Goal: Navigation & Orientation: Understand site structure

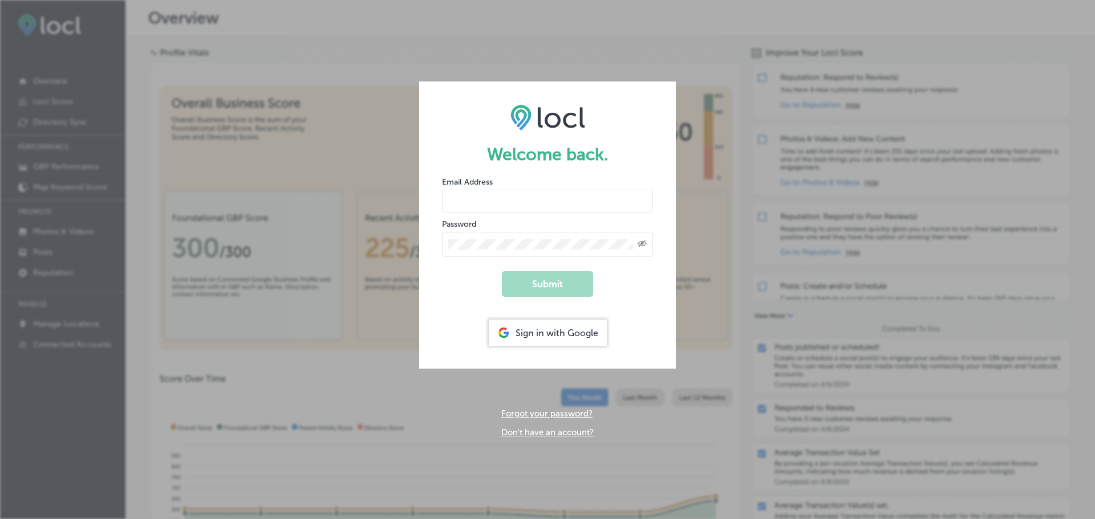
type input "[EMAIL_ADDRESS][DOMAIN_NAME]"
click at [550, 288] on button "Submit" at bounding box center [547, 284] width 91 height 26
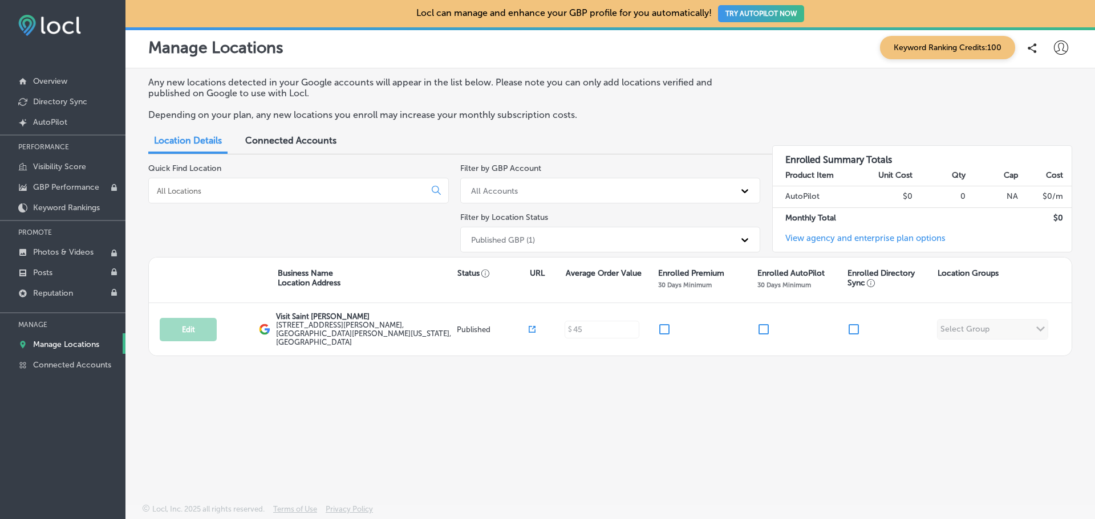
click at [57, 80] on p "Overview" at bounding box center [50, 81] width 34 height 10
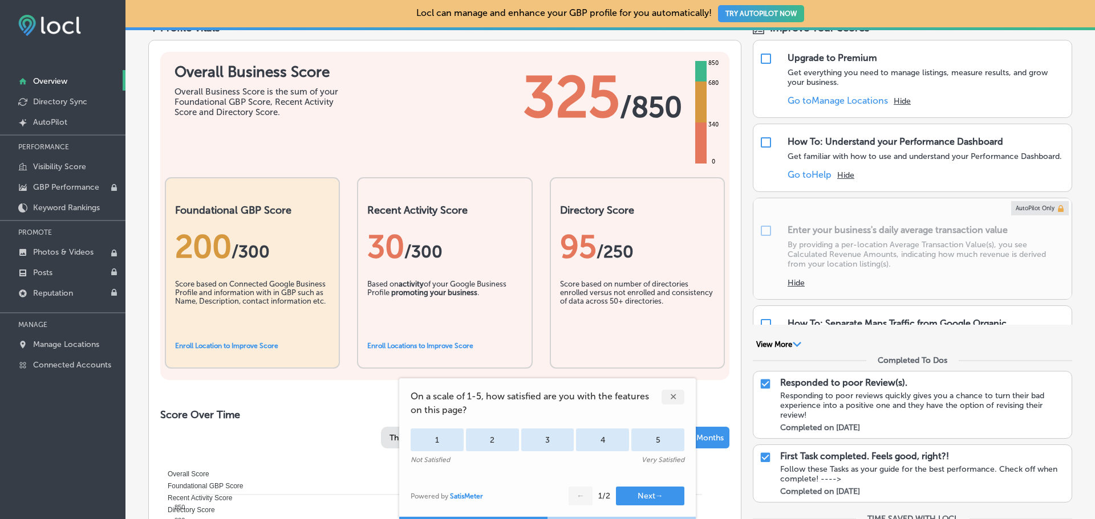
scroll to position [171, 0]
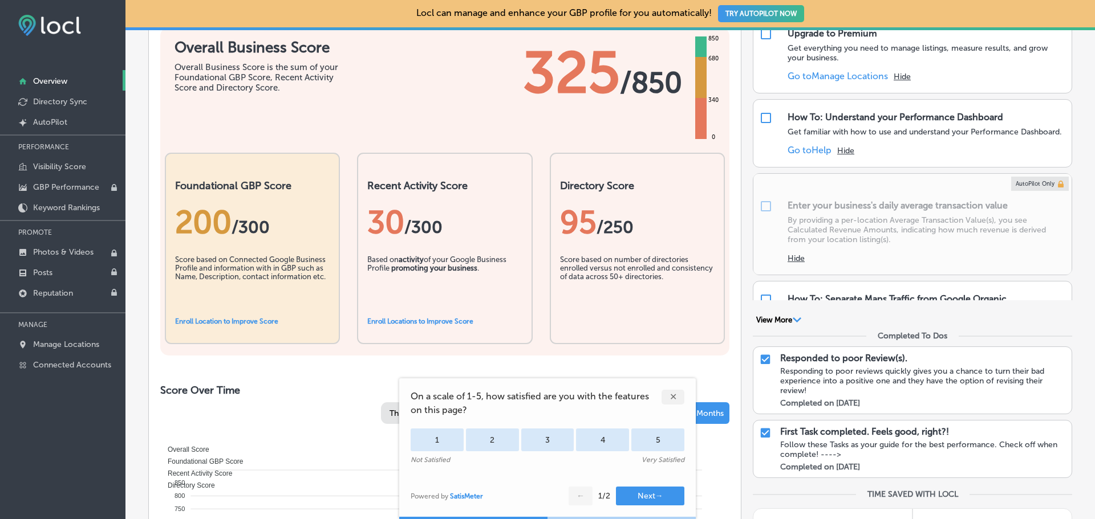
click at [669, 392] on div "✕" at bounding box center [672, 397] width 23 height 15
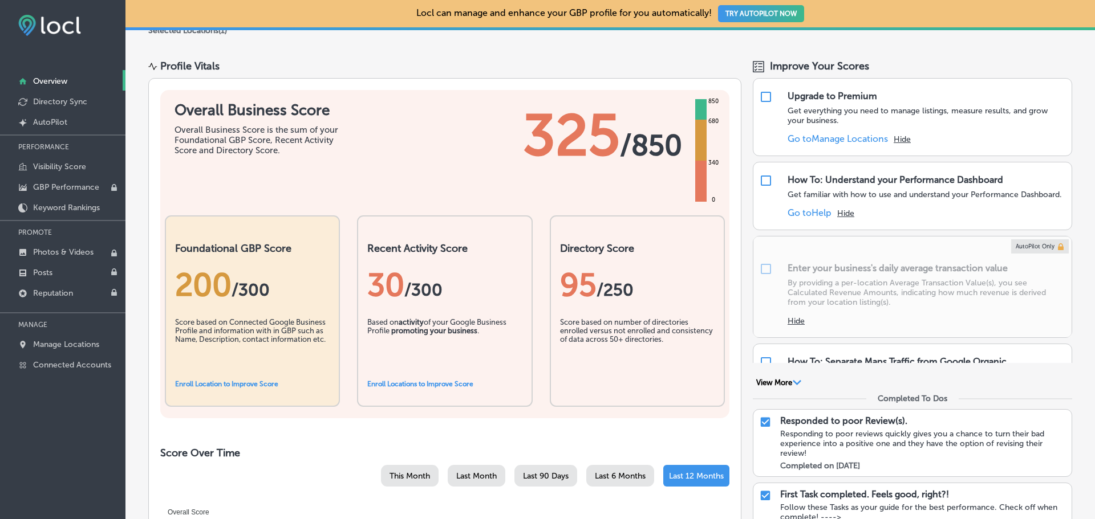
scroll to position [104, 0]
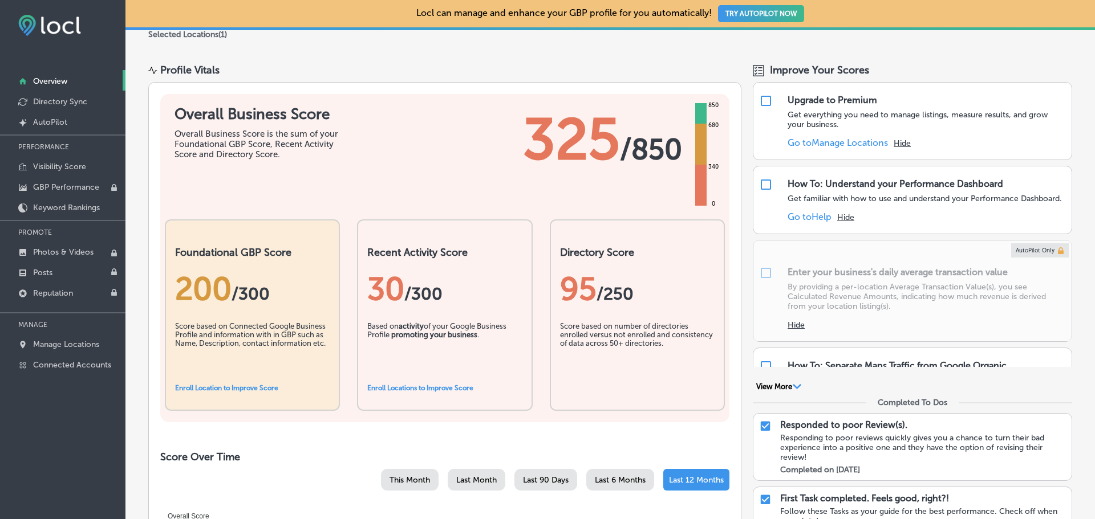
click at [76, 96] on link "Directory Sync" at bounding box center [62, 101] width 125 height 21
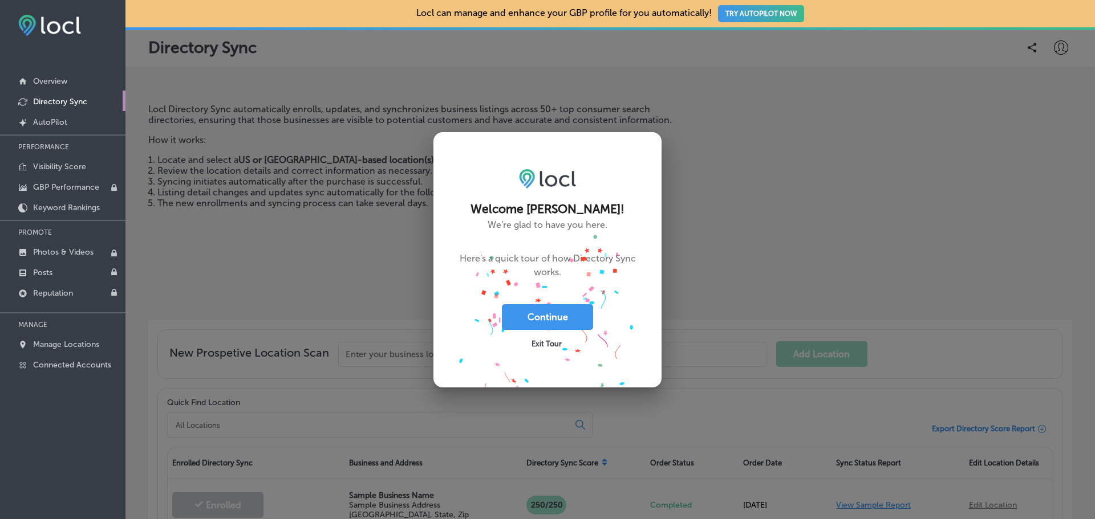
click at [542, 344] on span "Exit Tour" at bounding box center [546, 344] width 30 height 9
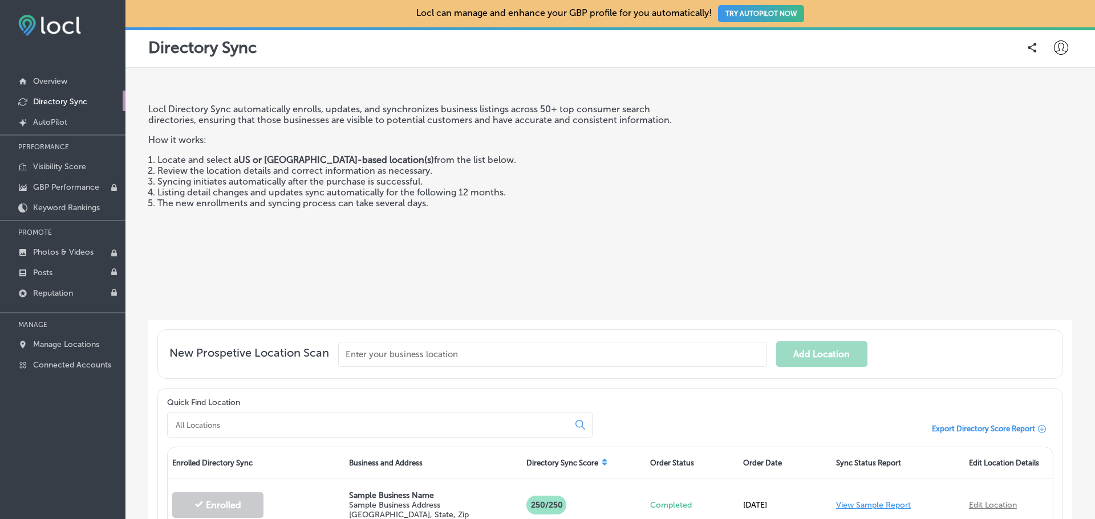
click at [57, 123] on p "AutoPilot" at bounding box center [50, 122] width 34 height 10
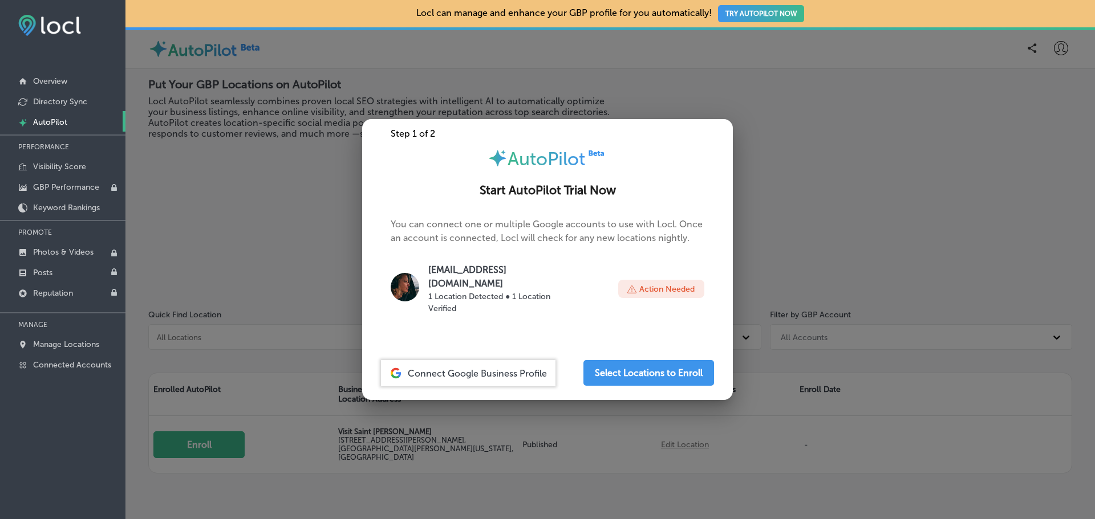
click at [56, 161] on link "Visibility Score" at bounding box center [62, 166] width 125 height 21
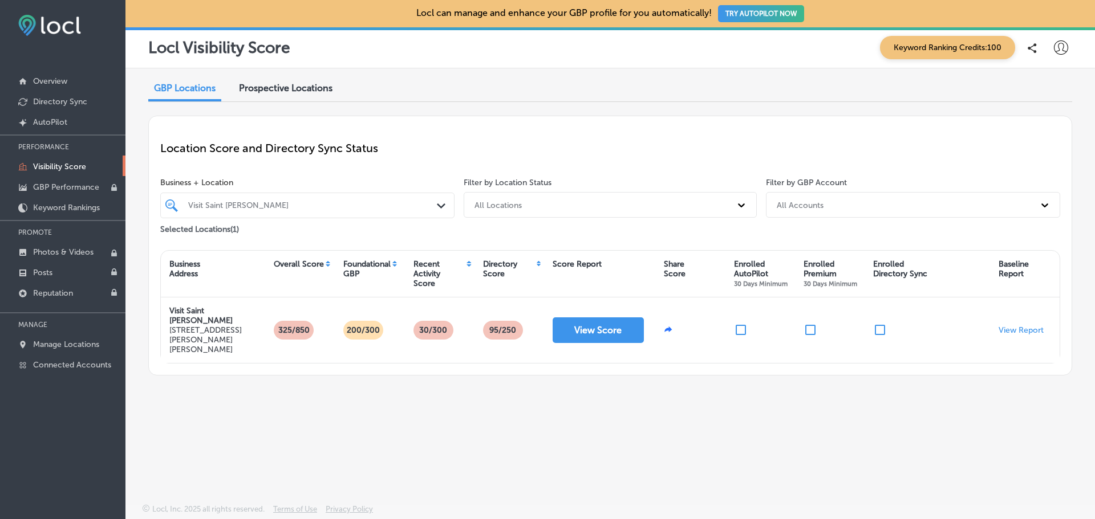
click at [53, 186] on p "GBP Performance" at bounding box center [66, 187] width 66 height 10
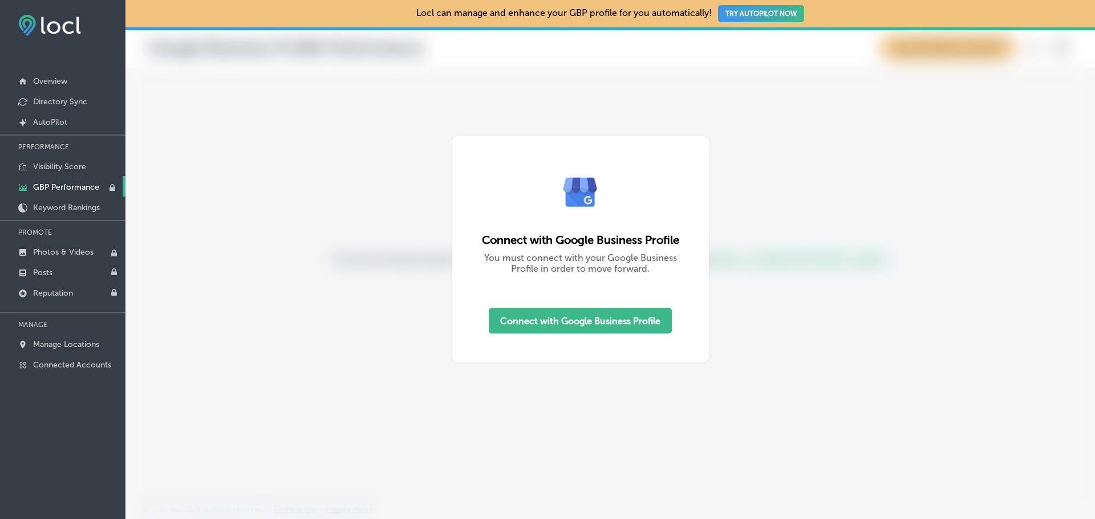
click at [54, 209] on p "Keyword Rankings" at bounding box center [66, 208] width 67 height 10
